Goal: Transaction & Acquisition: Purchase product/service

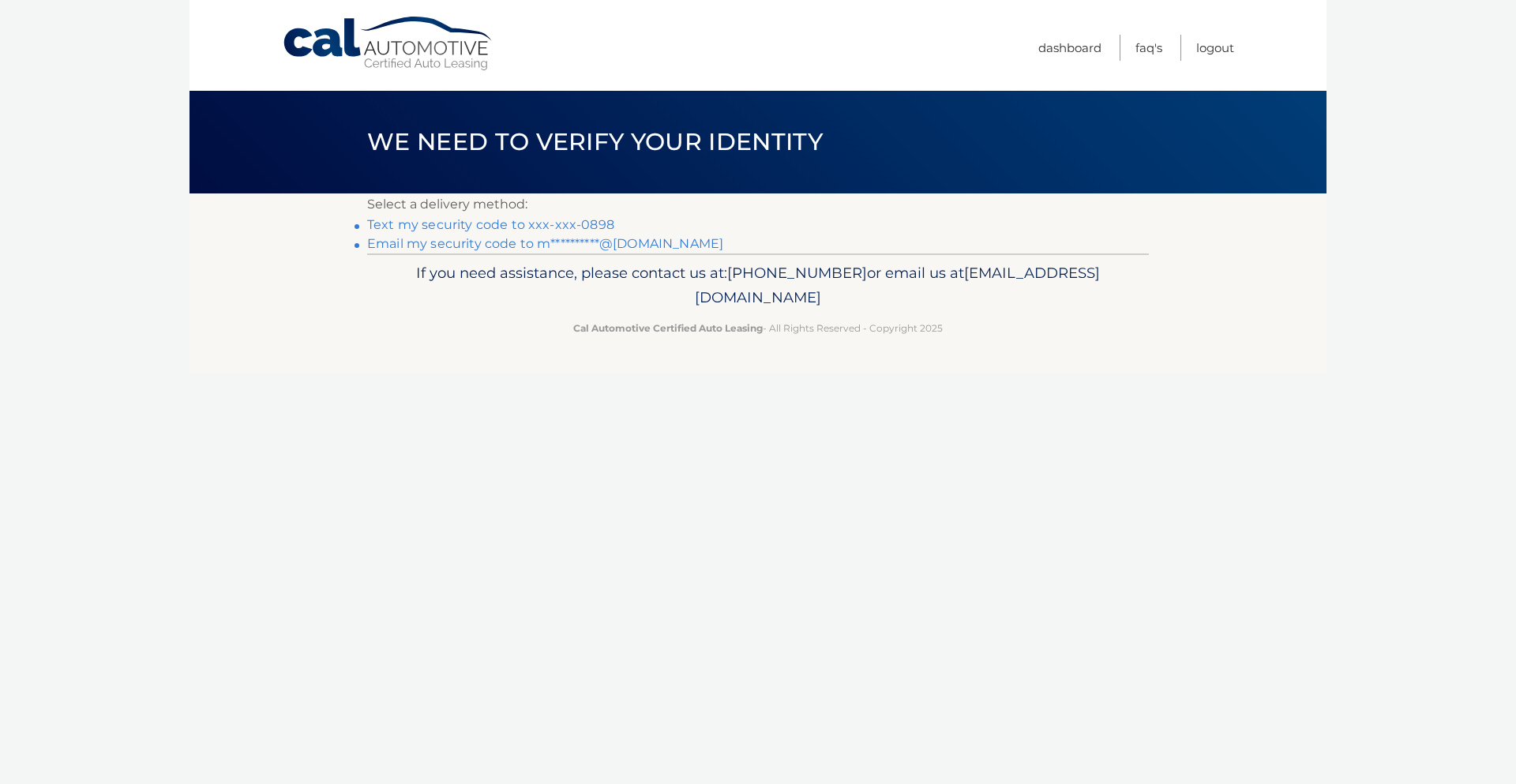
click at [468, 218] on link "Text my security code to xxx-xxx-0898" at bounding box center [490, 224] width 247 height 15
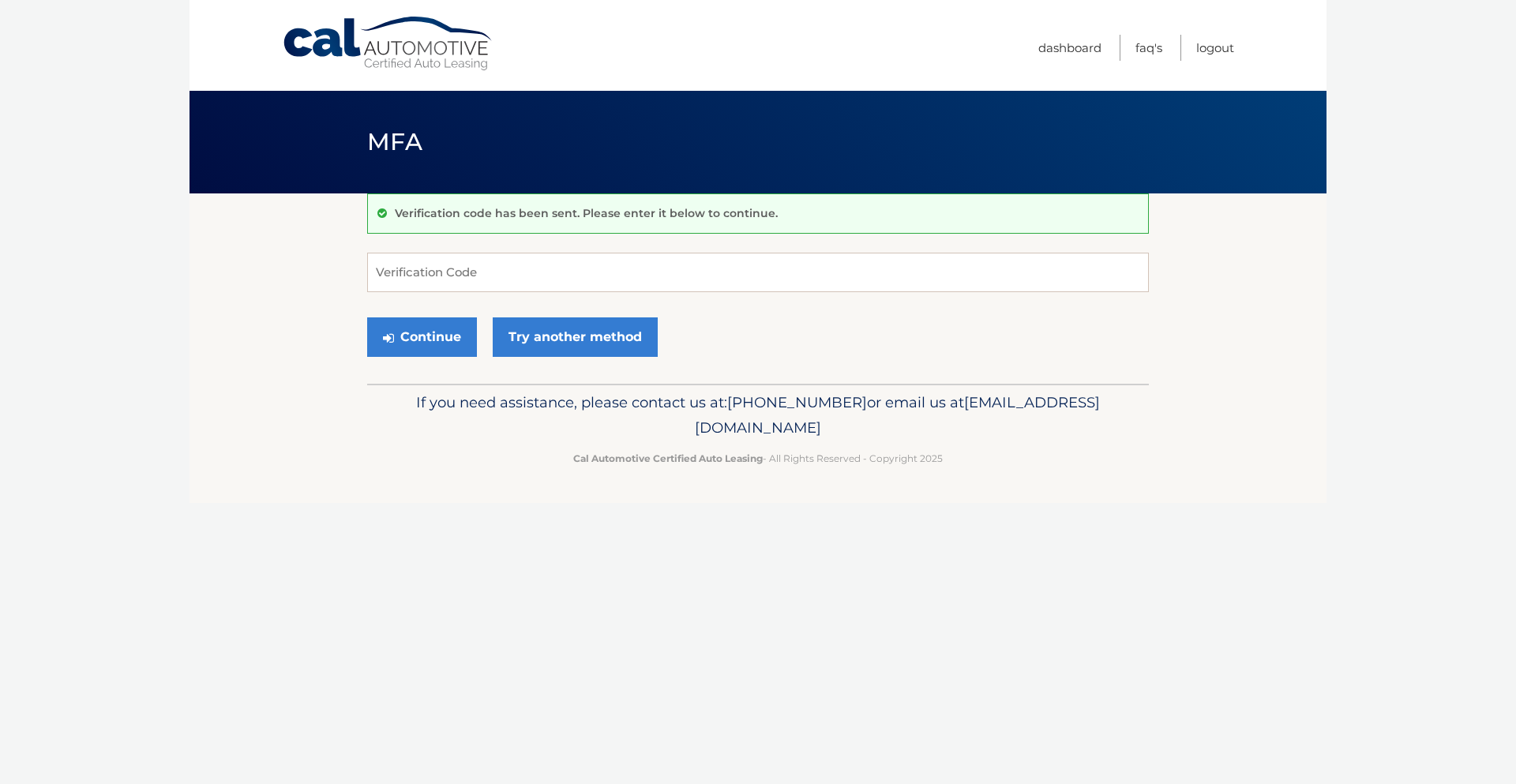
click at [468, 218] on p "Verification code has been sent. Please enter it below to continue." at bounding box center [587, 213] width 383 height 15
click at [424, 264] on input "Verification Code" at bounding box center [757, 272] width 781 height 39
type input "644363"
click at [424, 334] on button "Continue" at bounding box center [422, 337] width 110 height 39
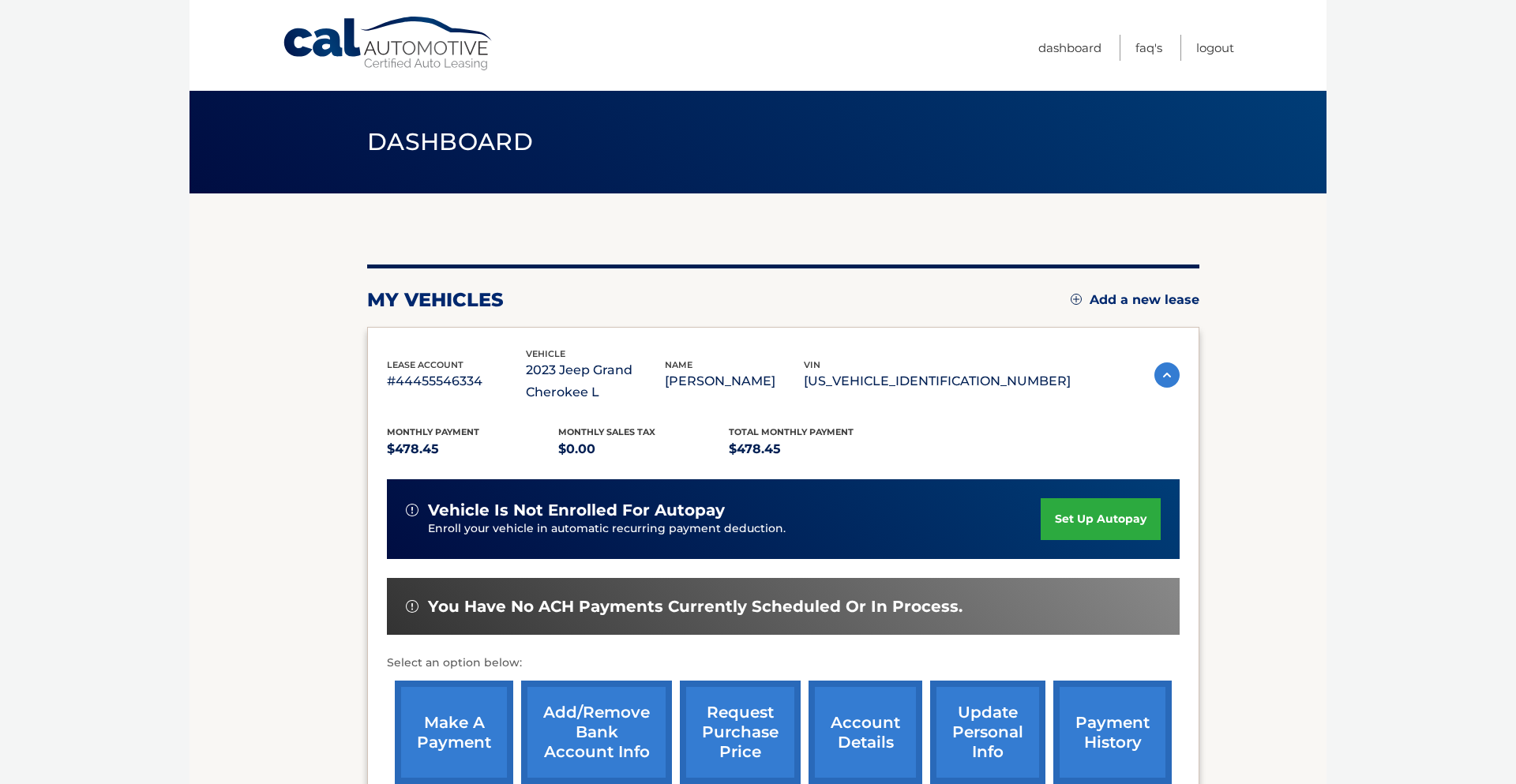
click at [462, 735] on link "make a payment" at bounding box center [454, 732] width 118 height 104
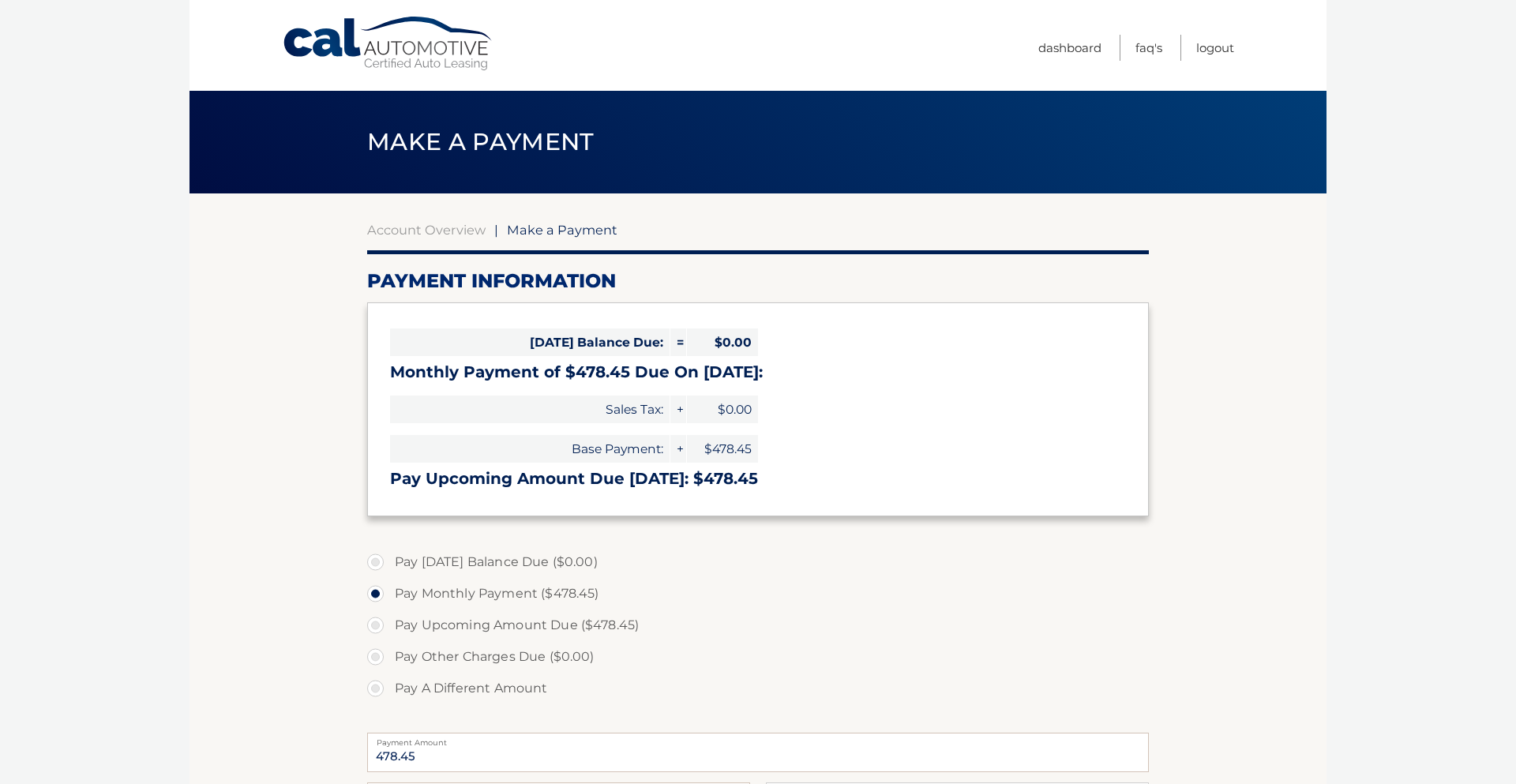
select select "NDJlYjFjNjMtMDM2OS00MzViLWE3NTUtYTgxMGFlODc2MThh"
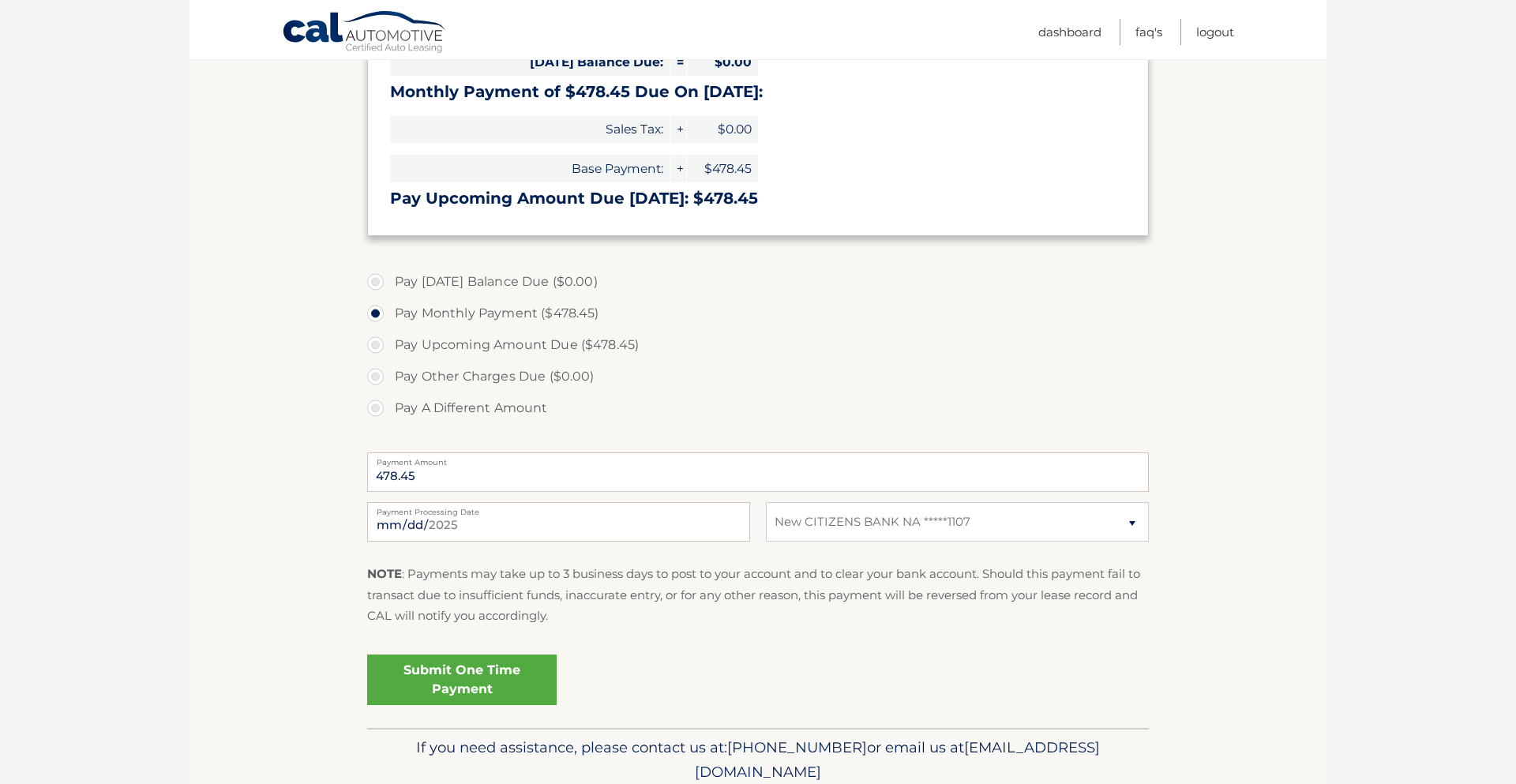
scroll to position [284, 0]
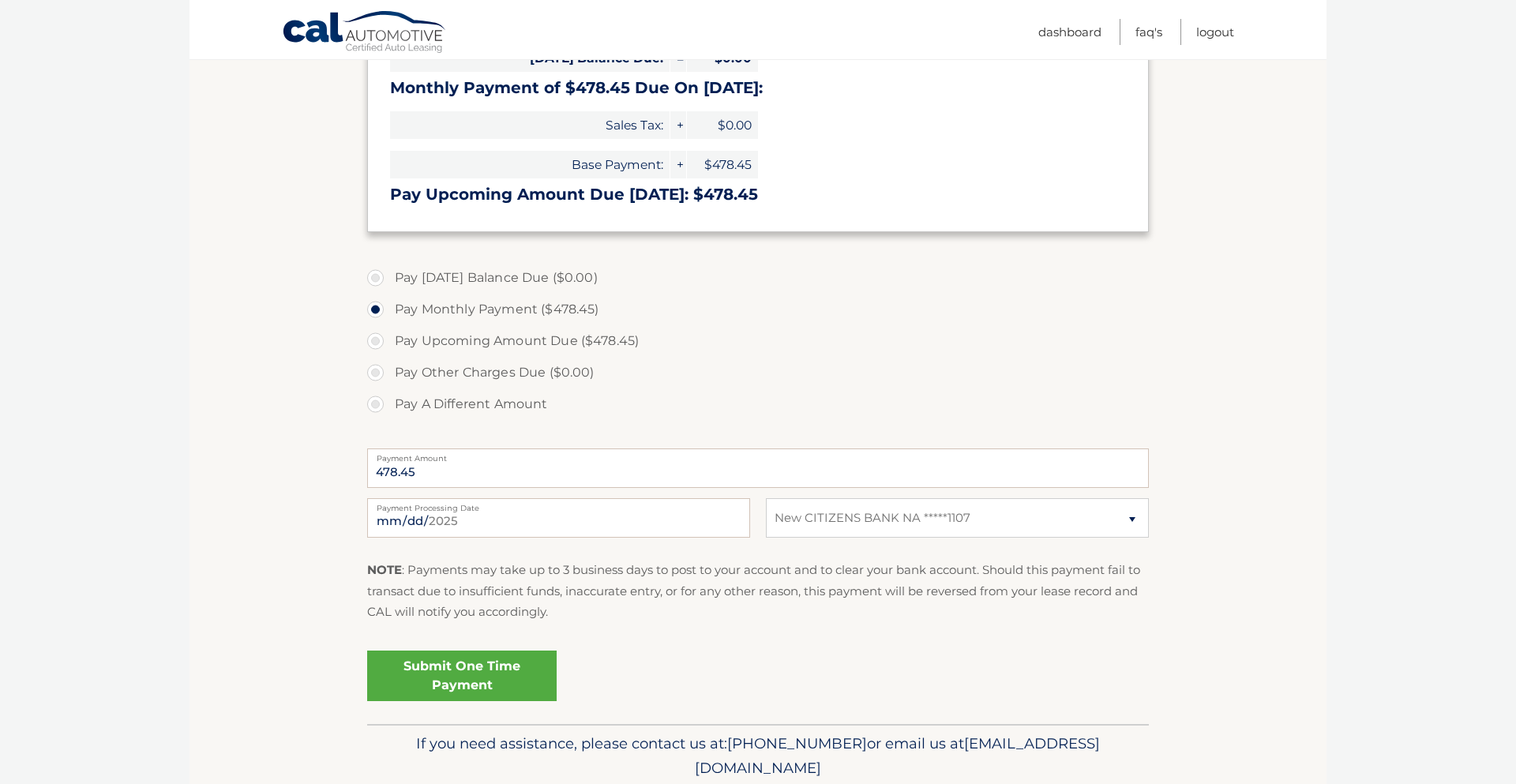
click at [496, 687] on link "Submit One Time Payment" at bounding box center [462, 675] width 190 height 51
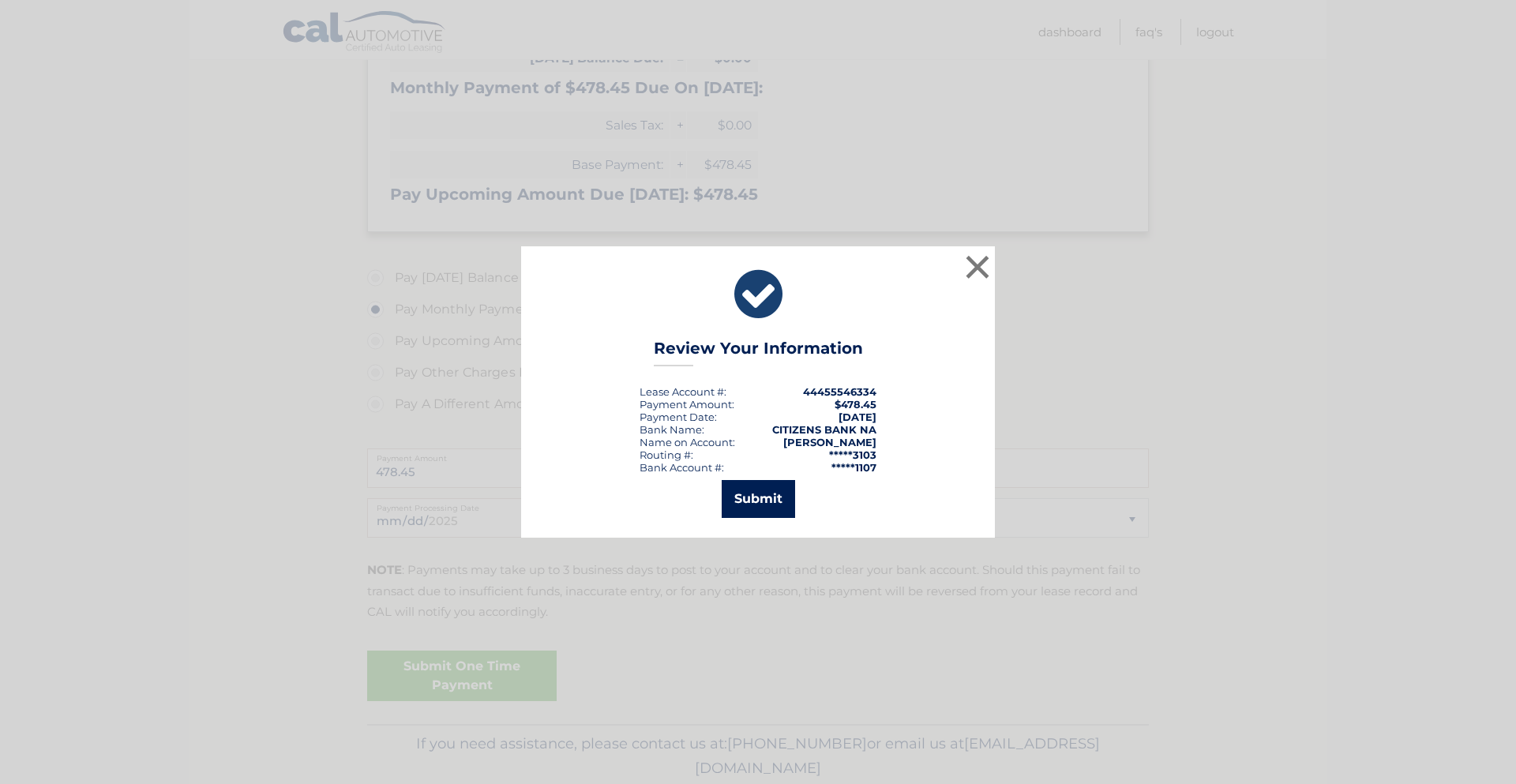
click at [767, 501] on button "Submit" at bounding box center [758, 499] width 73 height 38
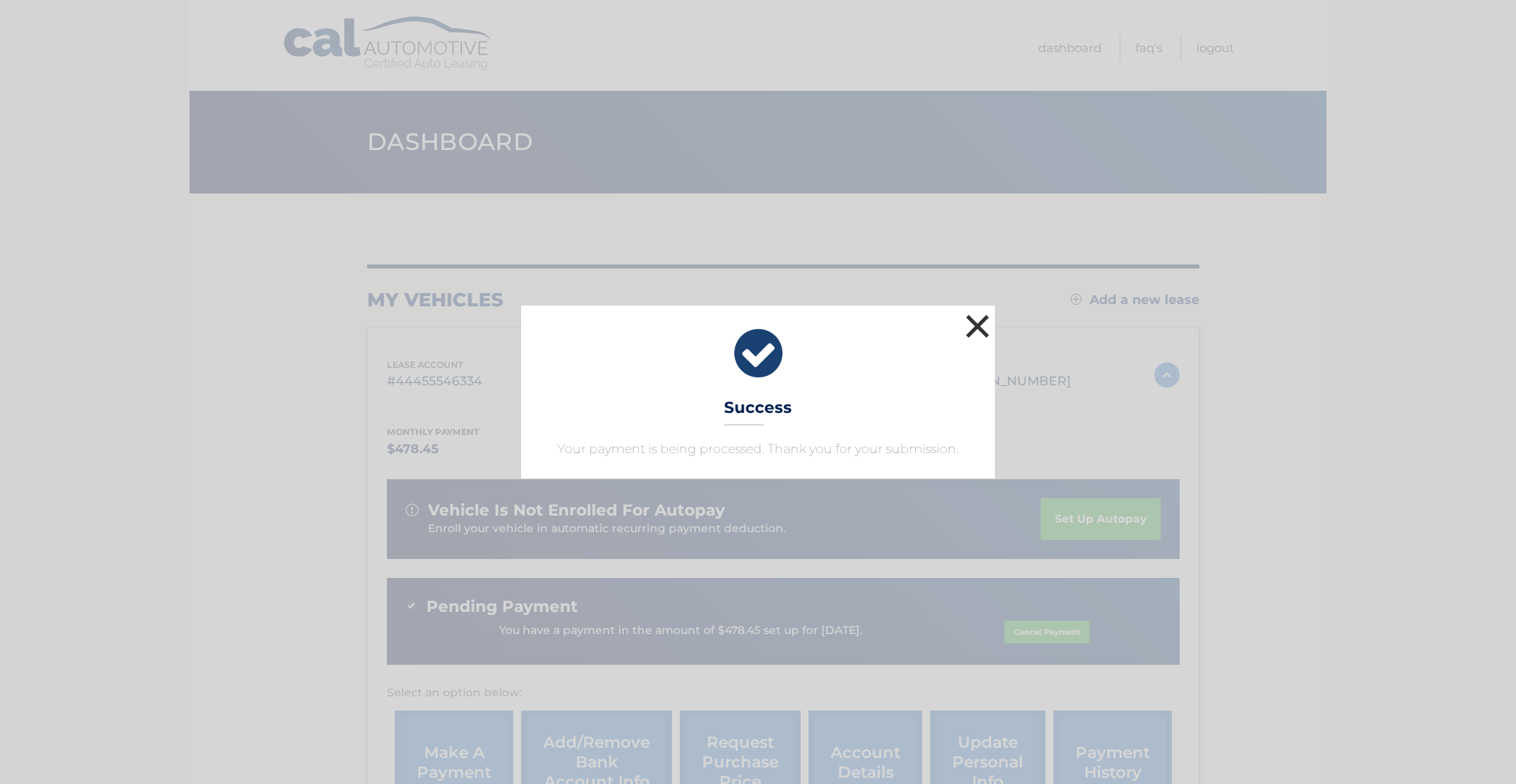
click at [985, 333] on button "×" at bounding box center [978, 326] width 31 height 31
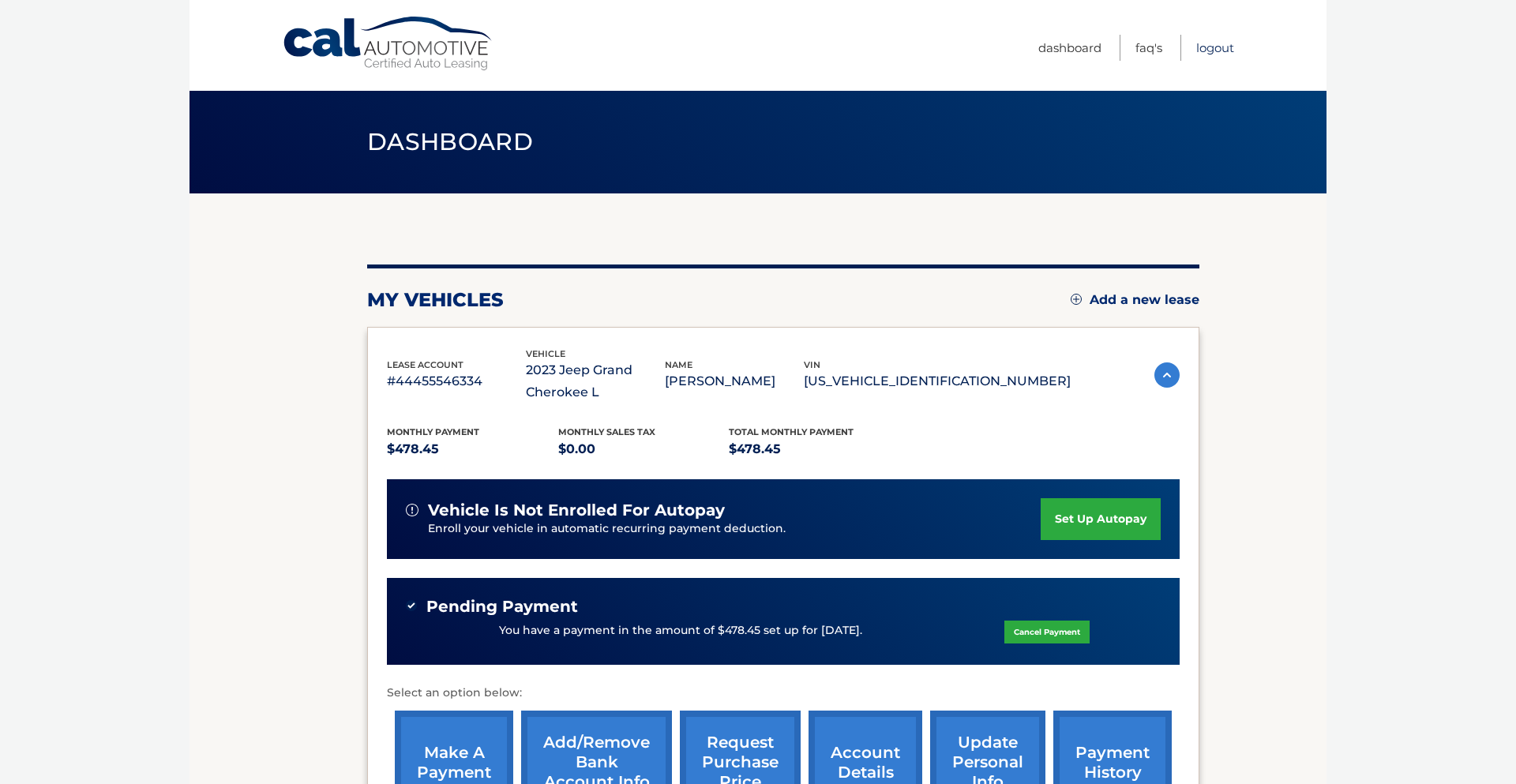
click at [1204, 51] on link "Logout" at bounding box center [1215, 48] width 38 height 26
